Goal: Task Accomplishment & Management: Complete application form

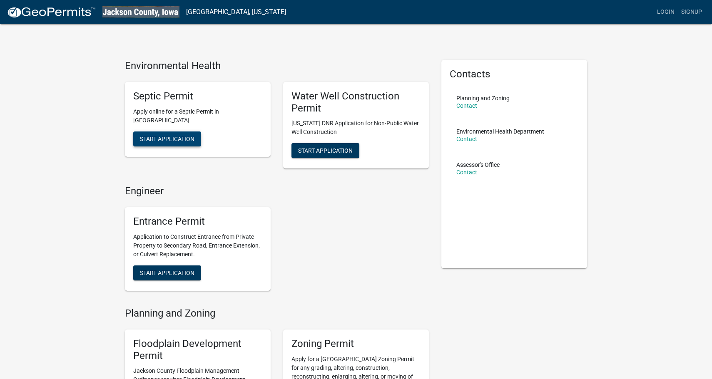
click at [171, 141] on span "Start Application" at bounding box center [167, 138] width 55 height 7
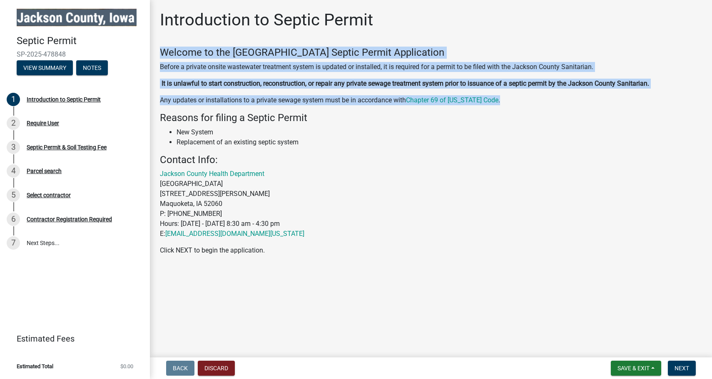
drag, startPoint x: 177, startPoint y: 50, endPoint x: 497, endPoint y: 99, distance: 323.1
click at [497, 99] on div "Welcome to the Jackson County Septic Permit Application Before a private onsite…" at bounding box center [431, 143] width 542 height 192
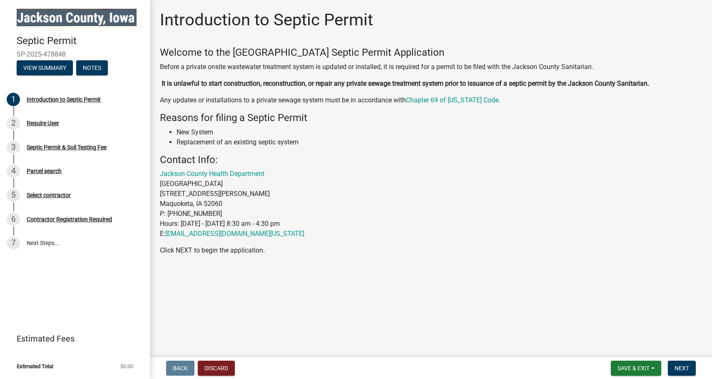
click at [367, 193] on p "Jackson County Health Department Jackson County Courthouse 201 West Platt Stree…" at bounding box center [431, 204] width 542 height 70
click at [686, 367] on span "Next" at bounding box center [682, 368] width 15 height 7
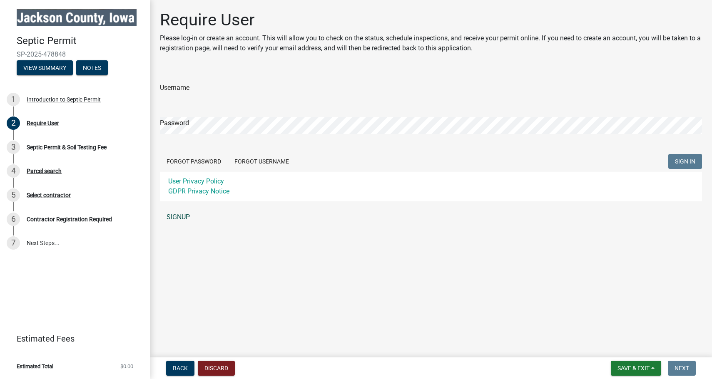
click at [179, 217] on link "SIGNUP" at bounding box center [431, 217] width 542 height 17
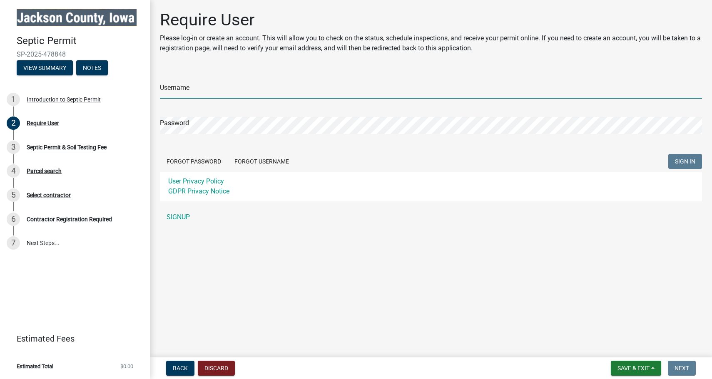
click at [239, 89] on input "Username" at bounding box center [431, 90] width 542 height 17
type input "Harrison88"
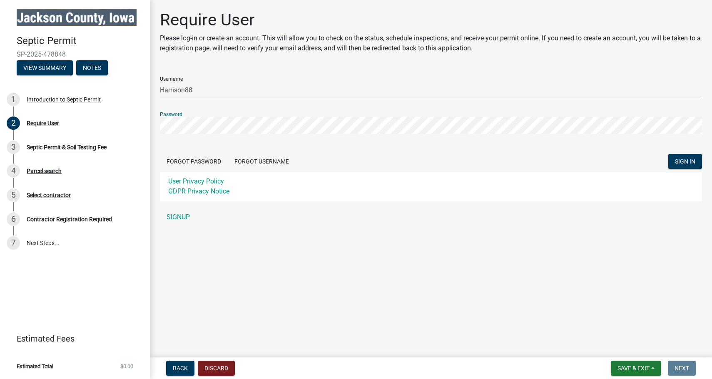
click at [668, 154] on button "SIGN IN" at bounding box center [685, 161] width 34 height 15
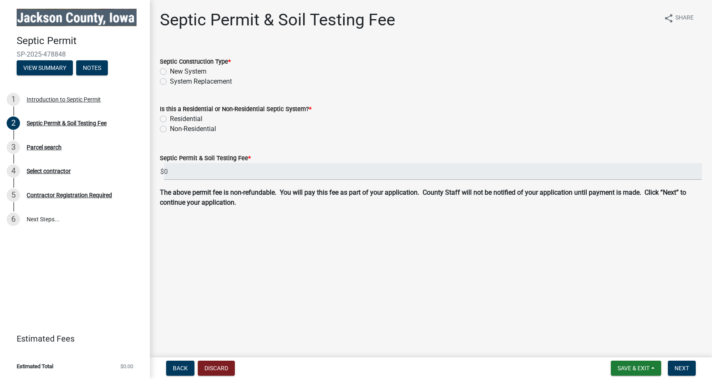
click at [170, 70] on label "New System" at bounding box center [188, 72] width 37 height 10
click at [170, 70] on input "New System" at bounding box center [172, 69] width 5 height 5
radio input "true"
click at [170, 119] on label "Residential" at bounding box center [186, 119] width 32 height 10
click at [170, 119] on input "Residential" at bounding box center [172, 116] width 5 height 5
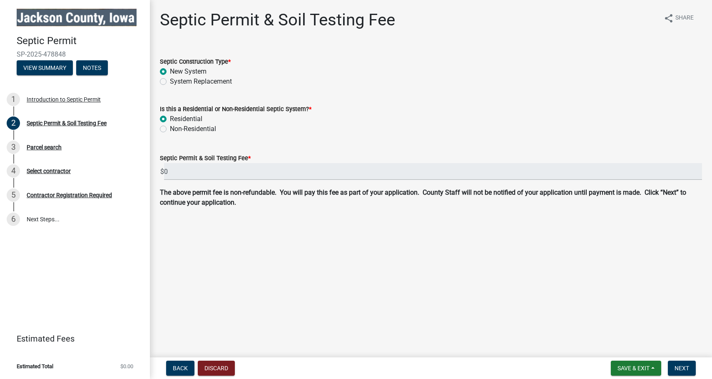
radio input "true"
click at [170, 130] on label "Non-Residential" at bounding box center [193, 129] width 46 height 10
click at [170, 129] on input "Non-Residential" at bounding box center [172, 126] width 5 height 5
radio input "true"
click at [170, 118] on label "Residential" at bounding box center [186, 119] width 32 height 10
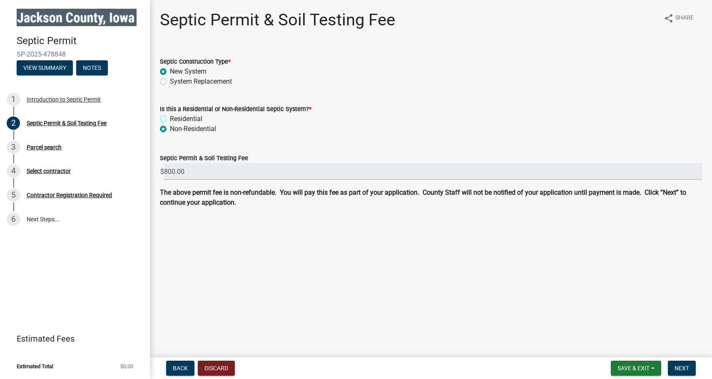
click at [170, 118] on input "Residential" at bounding box center [172, 116] width 5 height 5
radio input "true"
drag, startPoint x: 305, startPoint y: 108, endPoint x: 182, endPoint y: 107, distance: 122.4
click at [182, 107] on label "Is this a Residential or Non-Residential Septic System? *" at bounding box center [236, 110] width 152 height 6
copy label "Residential or Non-Residential Septic System?"
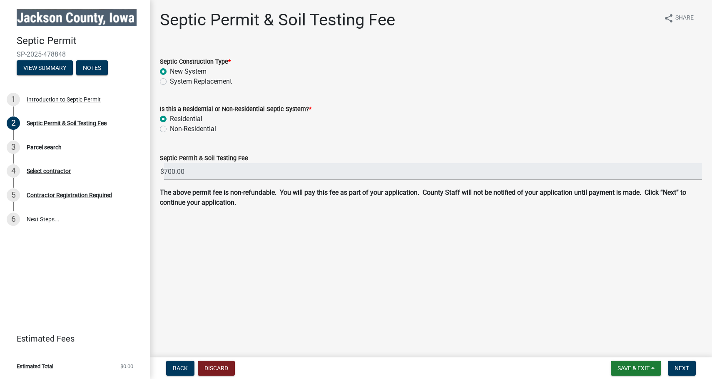
click at [258, 134] on div "Non-Residential" at bounding box center [431, 129] width 542 height 10
click at [170, 80] on label "System Replacement" at bounding box center [201, 82] width 62 height 10
click at [170, 80] on input "System Replacement" at bounding box center [172, 79] width 5 height 5
radio input "true"
click at [170, 71] on label "New System" at bounding box center [188, 72] width 37 height 10
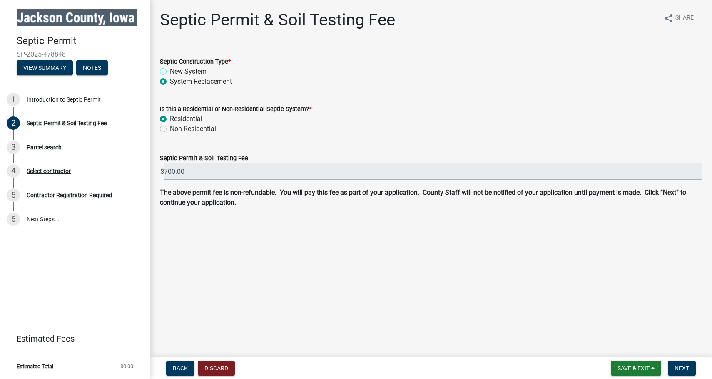
click at [170, 71] on input "New System" at bounding box center [172, 69] width 5 height 5
radio input "true"
click at [170, 129] on label "Non-Residential" at bounding box center [193, 129] width 46 height 10
click at [170, 129] on input "Non-Residential" at bounding box center [172, 126] width 5 height 5
radio input "true"
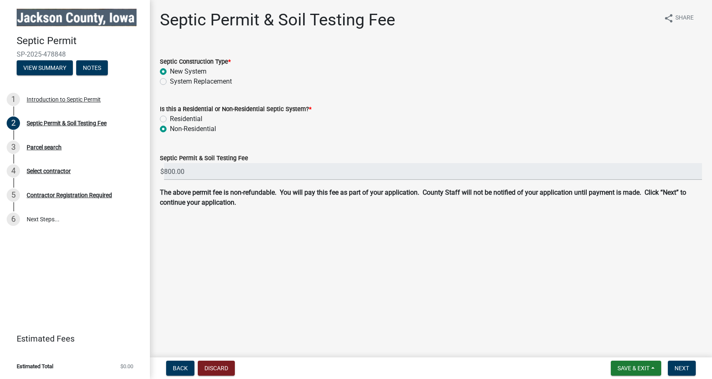
click at [170, 83] on label "System Replacement" at bounding box center [201, 82] width 62 height 10
click at [170, 82] on input "System Replacement" at bounding box center [172, 79] width 5 height 5
radio input "true"
click at [170, 71] on label "New System" at bounding box center [188, 72] width 37 height 10
click at [170, 71] on input "New System" at bounding box center [172, 69] width 5 height 5
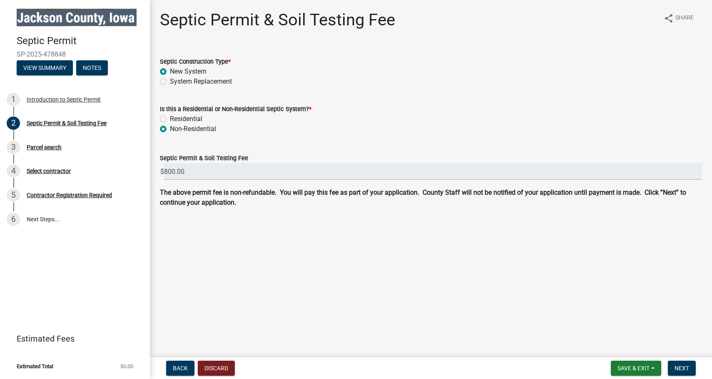
radio input "true"
click at [170, 118] on label "Residential" at bounding box center [186, 119] width 32 height 10
click at [170, 118] on input "Residential" at bounding box center [172, 116] width 5 height 5
radio input "true"
click at [170, 129] on label "Non-Residential" at bounding box center [193, 129] width 46 height 10
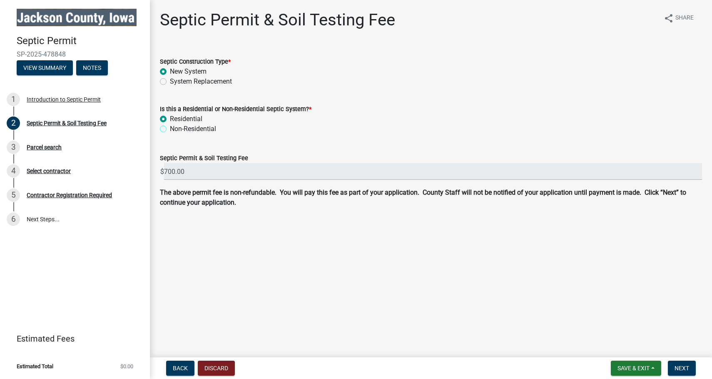
click at [170, 129] on input "Non-Residential" at bounding box center [172, 126] width 5 height 5
radio input "true"
click at [678, 365] on span "Next" at bounding box center [682, 368] width 15 height 7
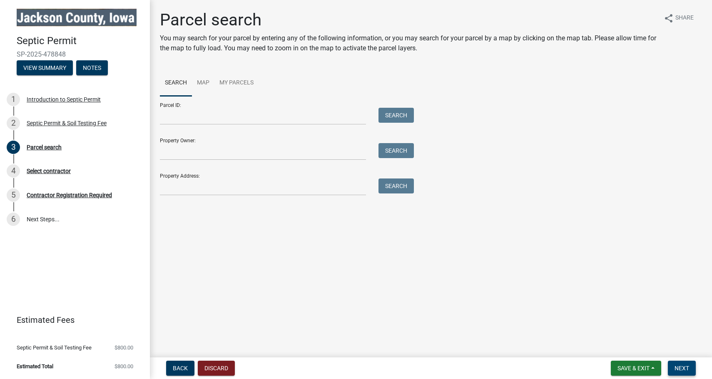
click at [679, 368] on span "Next" at bounding box center [682, 368] width 15 height 7
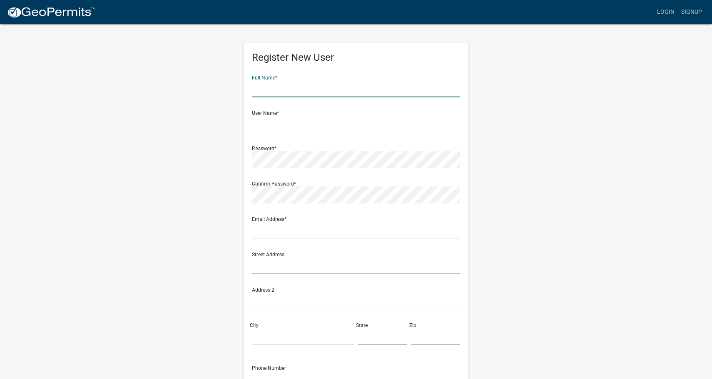
click at [301, 91] on input "text" at bounding box center [356, 88] width 208 height 17
type input "[PERSON_NAME]"
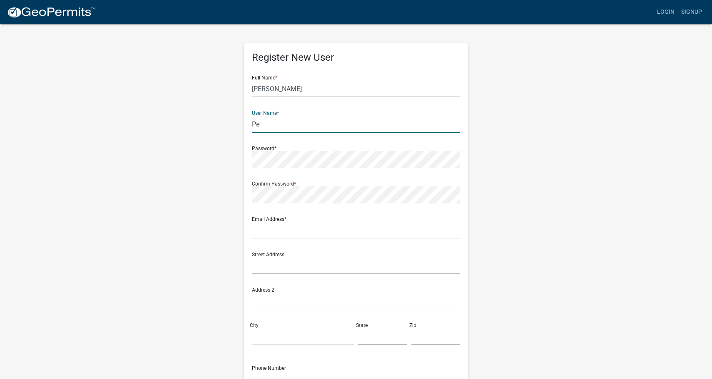
type input "P"
click at [331, 80] on input "[PERSON_NAME]" at bounding box center [356, 88] width 208 height 17
click at [326, 89] on input "[PERSON_NAME]" at bounding box center [356, 88] width 208 height 17
type input "[PERSON_NAME]"
click at [291, 120] on input "text" at bounding box center [356, 124] width 208 height 17
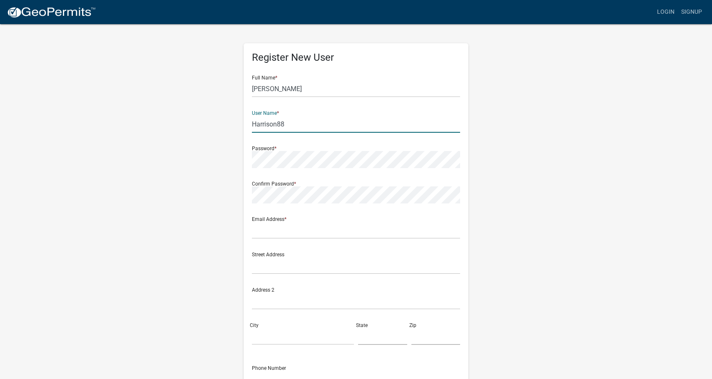
type input "Harrison88"
click at [277, 171] on form "Full Name * [PERSON_NAME] User Name * Harrison88 Password * Confirm Password * …" at bounding box center [356, 247] width 208 height 356
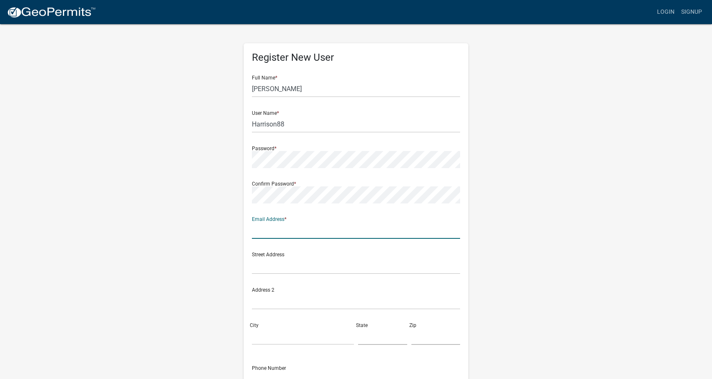
click at [284, 232] on input "text" at bounding box center [356, 230] width 208 height 17
type input "[EMAIL_ADDRESS][DOMAIN_NAME]"
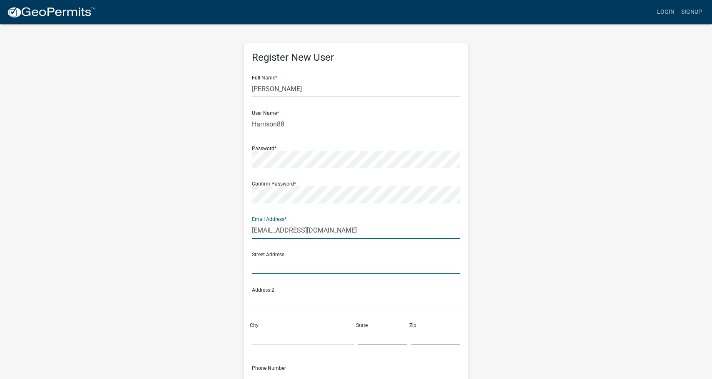
click at [297, 266] on input "text" at bounding box center [356, 265] width 208 height 17
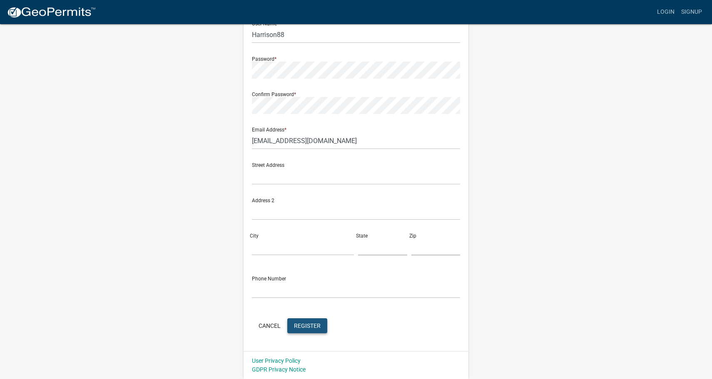
click at [312, 327] on span "Register" at bounding box center [307, 325] width 27 height 7
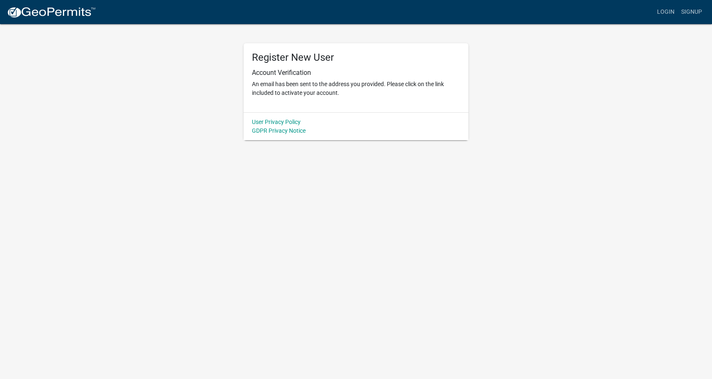
scroll to position [0, 0]
